Goal: Transaction & Acquisition: Purchase product/service

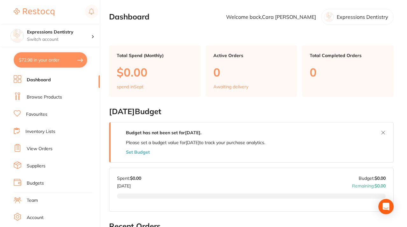
scroll to position [68, 0]
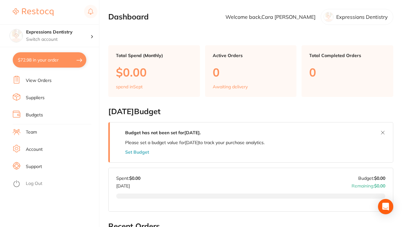
click at [33, 179] on li "Log Out" at bounding box center [55, 183] width 84 height 10
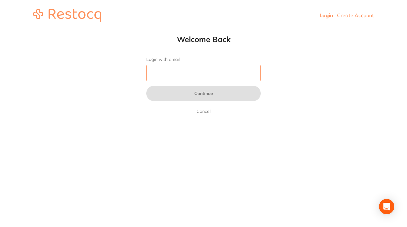
click at [172, 74] on input "Login with email" at bounding box center [203, 73] width 115 height 17
type input "[EMAIL_ADDRESS][DOMAIN_NAME]"
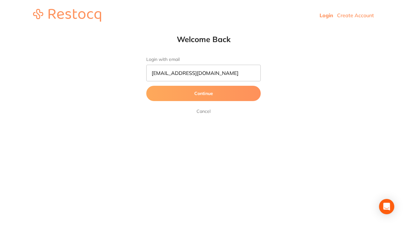
click at [219, 92] on button "Continue" at bounding box center [203, 93] width 115 height 15
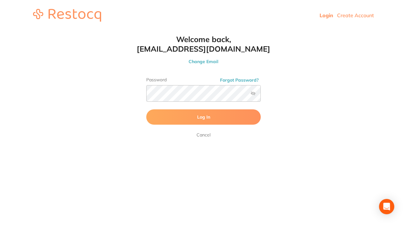
click at [160, 119] on button "Log In" at bounding box center [203, 116] width 115 height 15
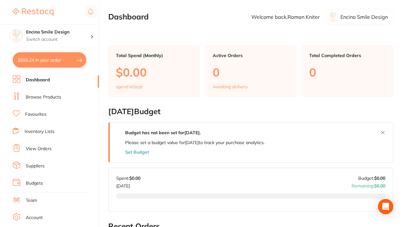
click at [64, 62] on button "$555.24 in your order" at bounding box center [49, 59] width 73 height 15
checkbox input "true"
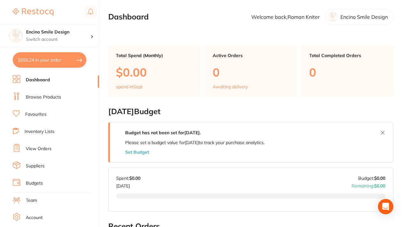
checkbox input "true"
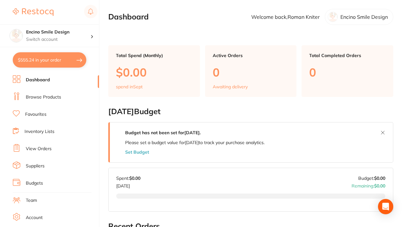
checkbox input "true"
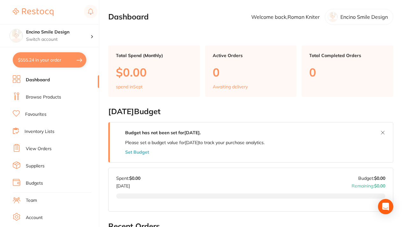
checkbox input "true"
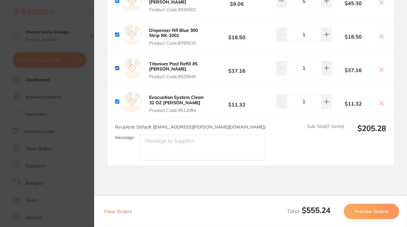
scroll to position [521, 0]
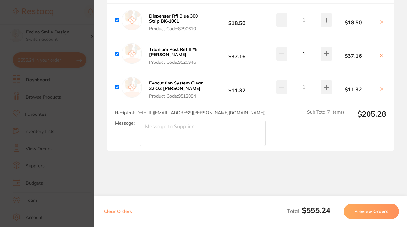
click at [81, 118] on section "Update RRP Set your pre negotiated price for this item. Item Agreed RRP (excl. …" at bounding box center [203, 113] width 407 height 227
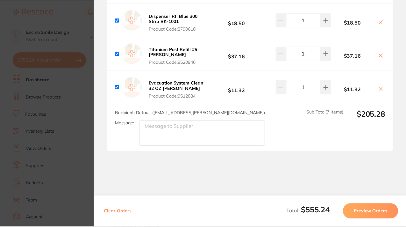
scroll to position [1, 0]
